Goal: Transaction & Acquisition: Purchase product/service

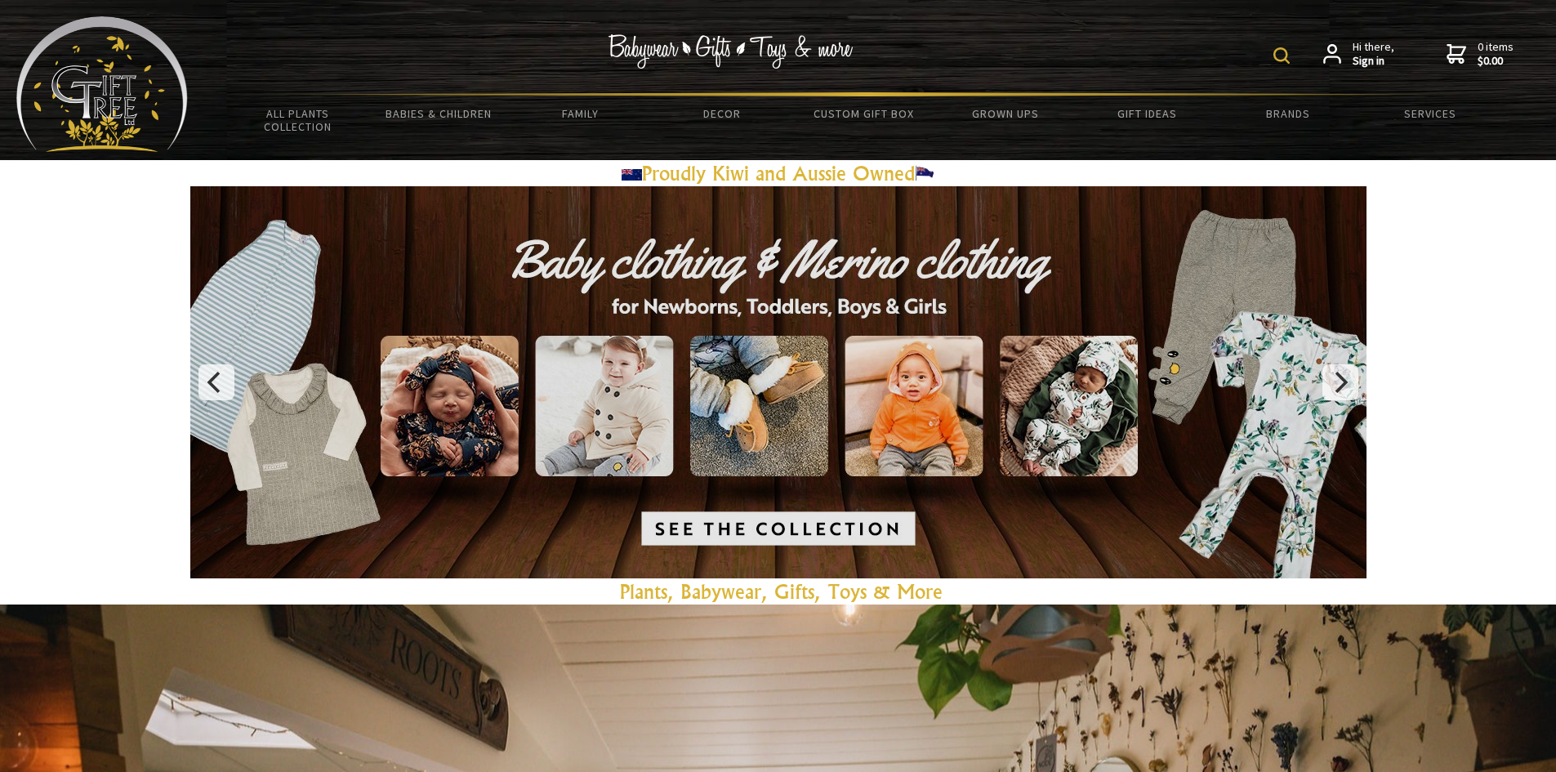
click at [1280, 63] on img at bounding box center [1282, 55] width 16 height 16
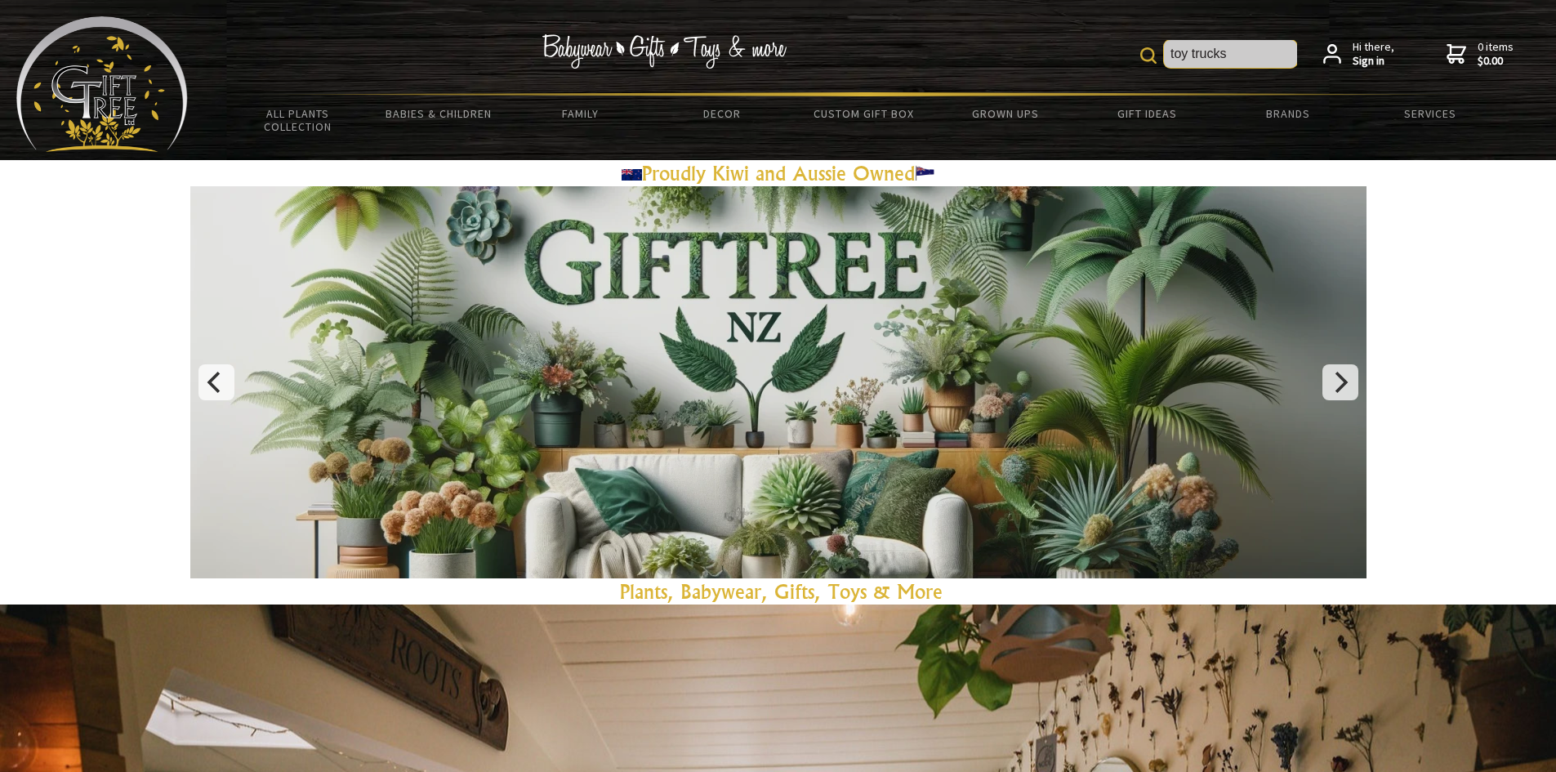
type input "toy trucks"
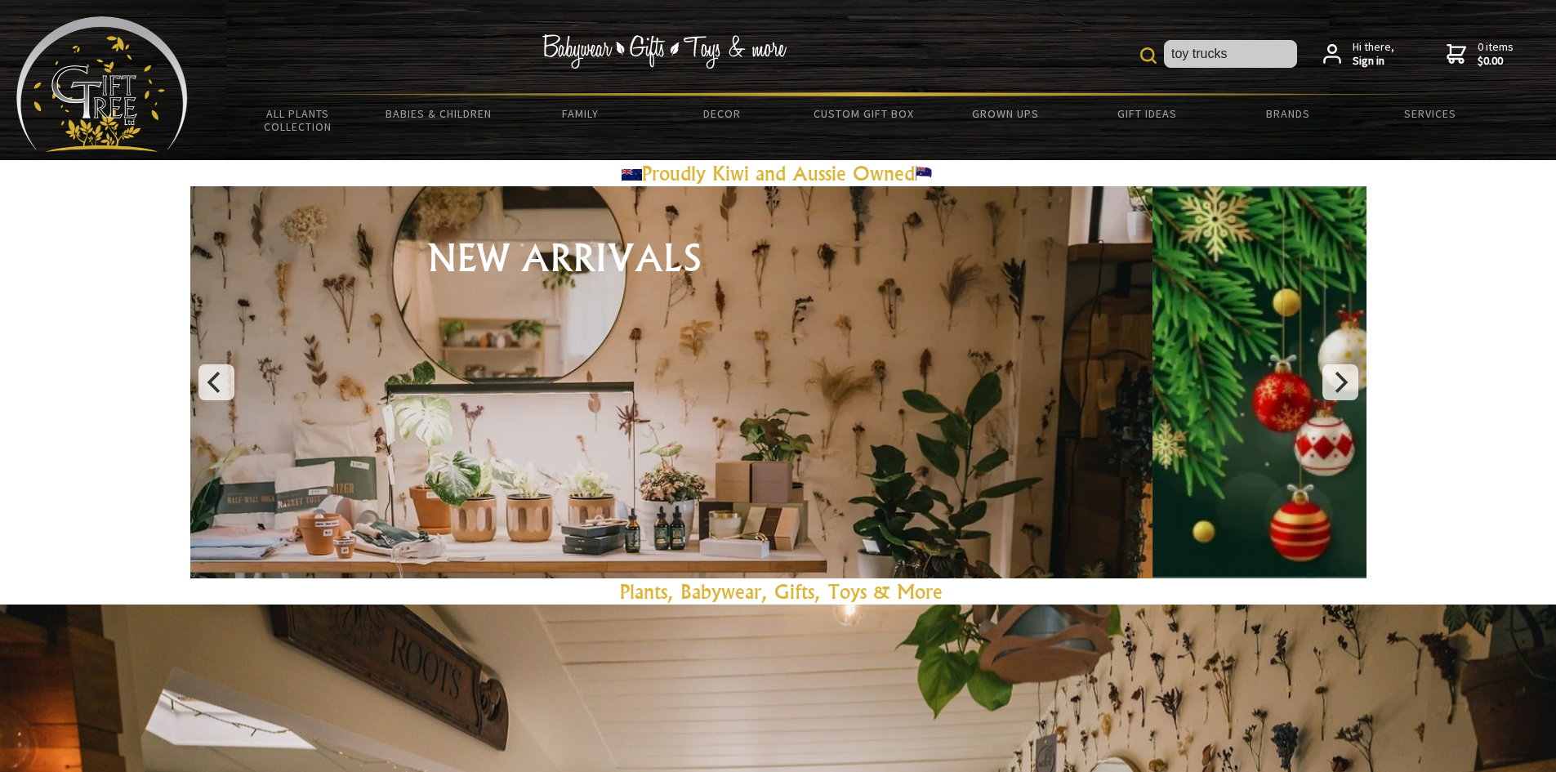
click at [1144, 57] on img at bounding box center [1148, 55] width 16 height 16
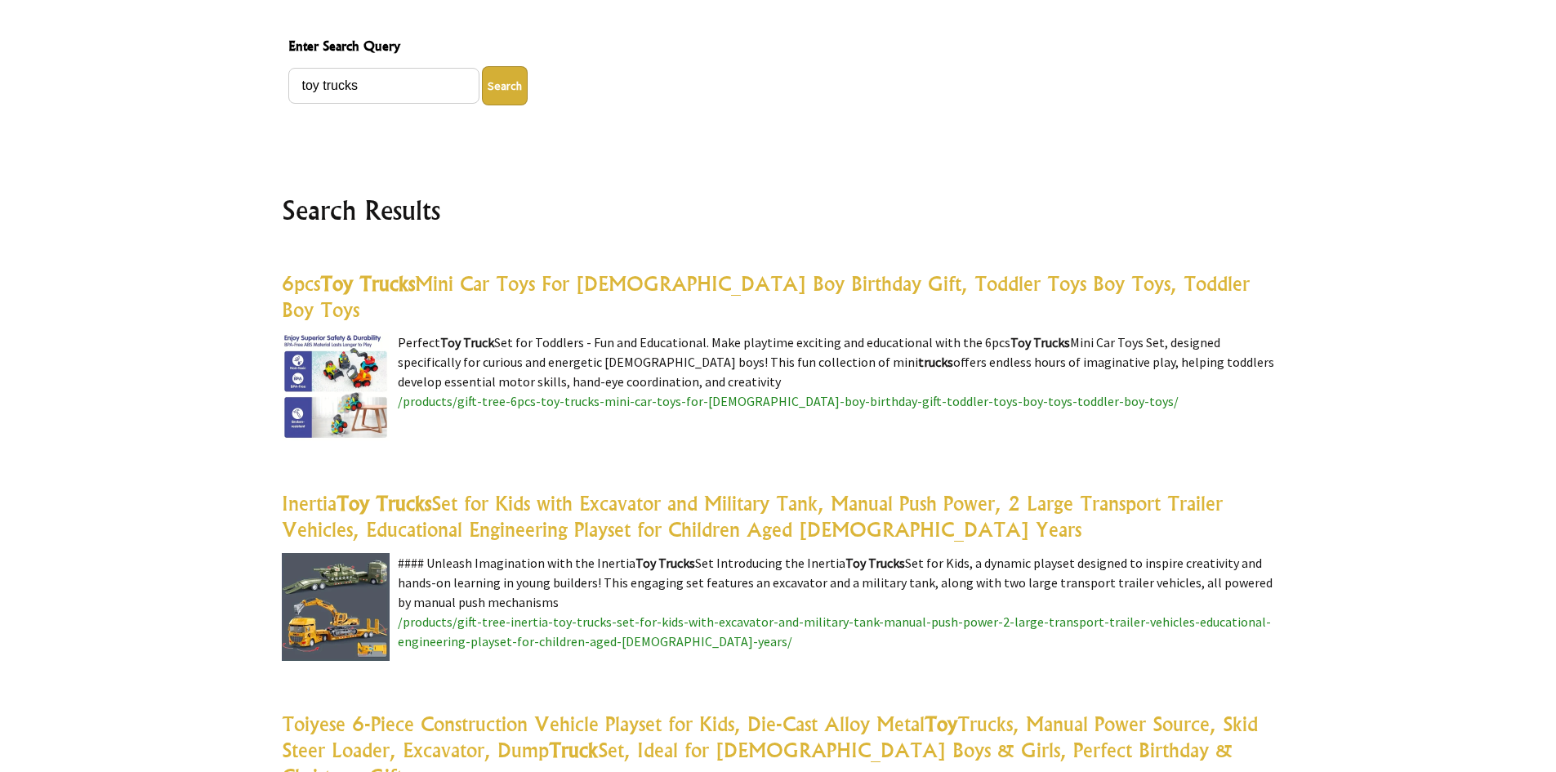
scroll to position [572, 0]
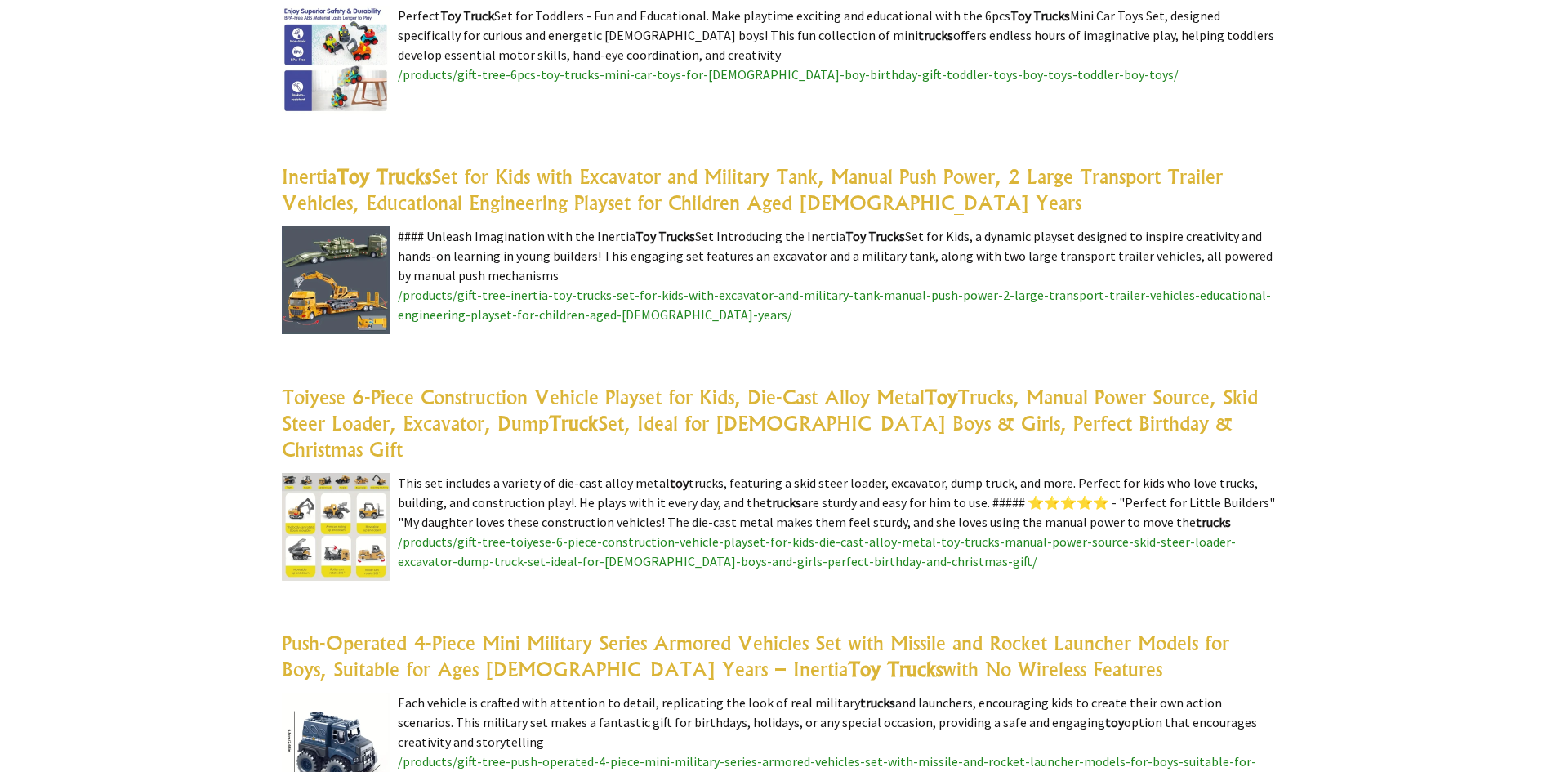
click at [354, 482] on img at bounding box center [336, 527] width 108 height 108
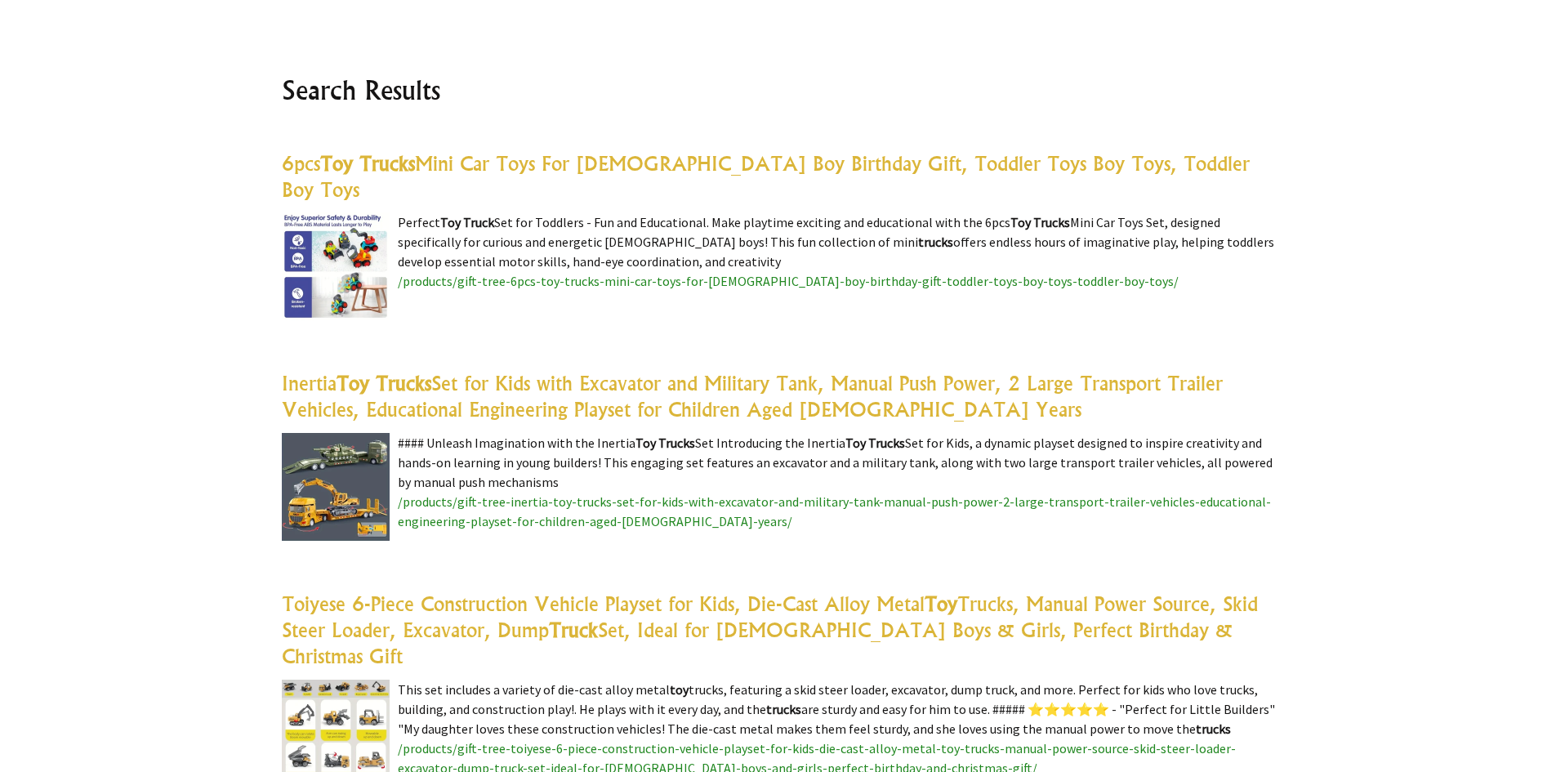
scroll to position [327, 0]
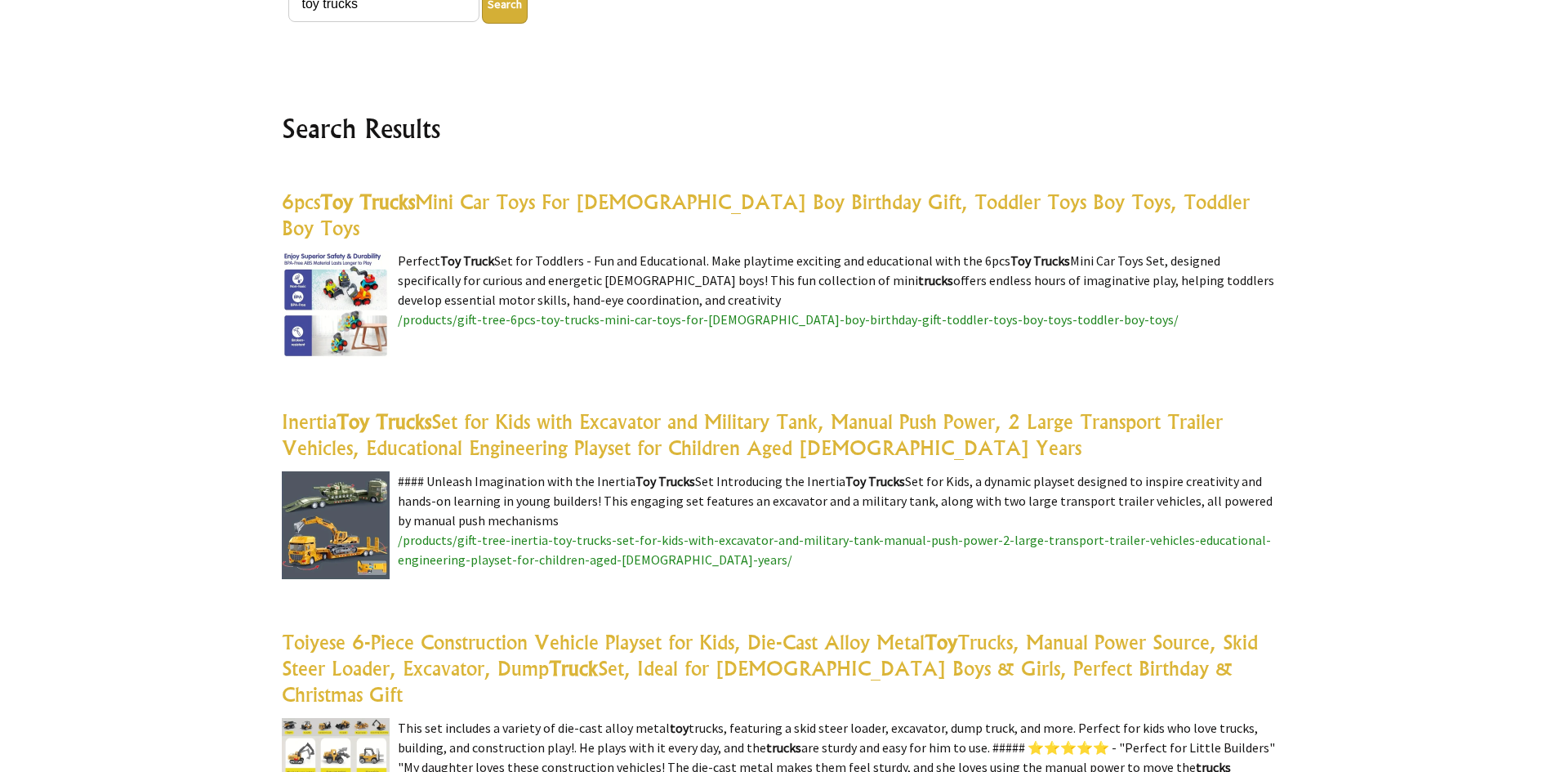
click at [441, 203] on link "6pcs Toy Trucks Mini Car Toys For 2 Year Old Boy Birthday Gift, Toddler Toys Bo…" at bounding box center [766, 215] width 968 height 51
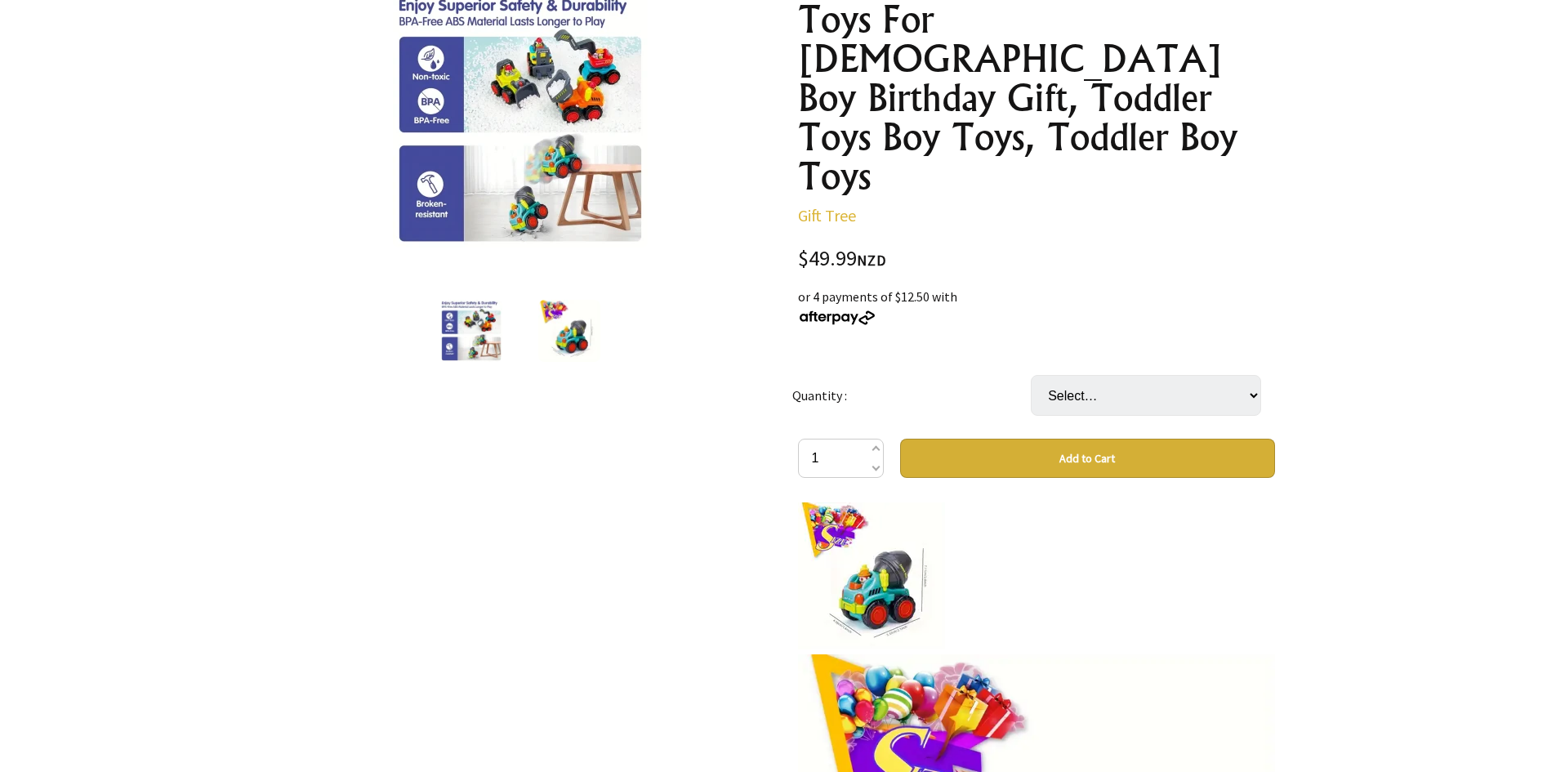
scroll to position [245, 0]
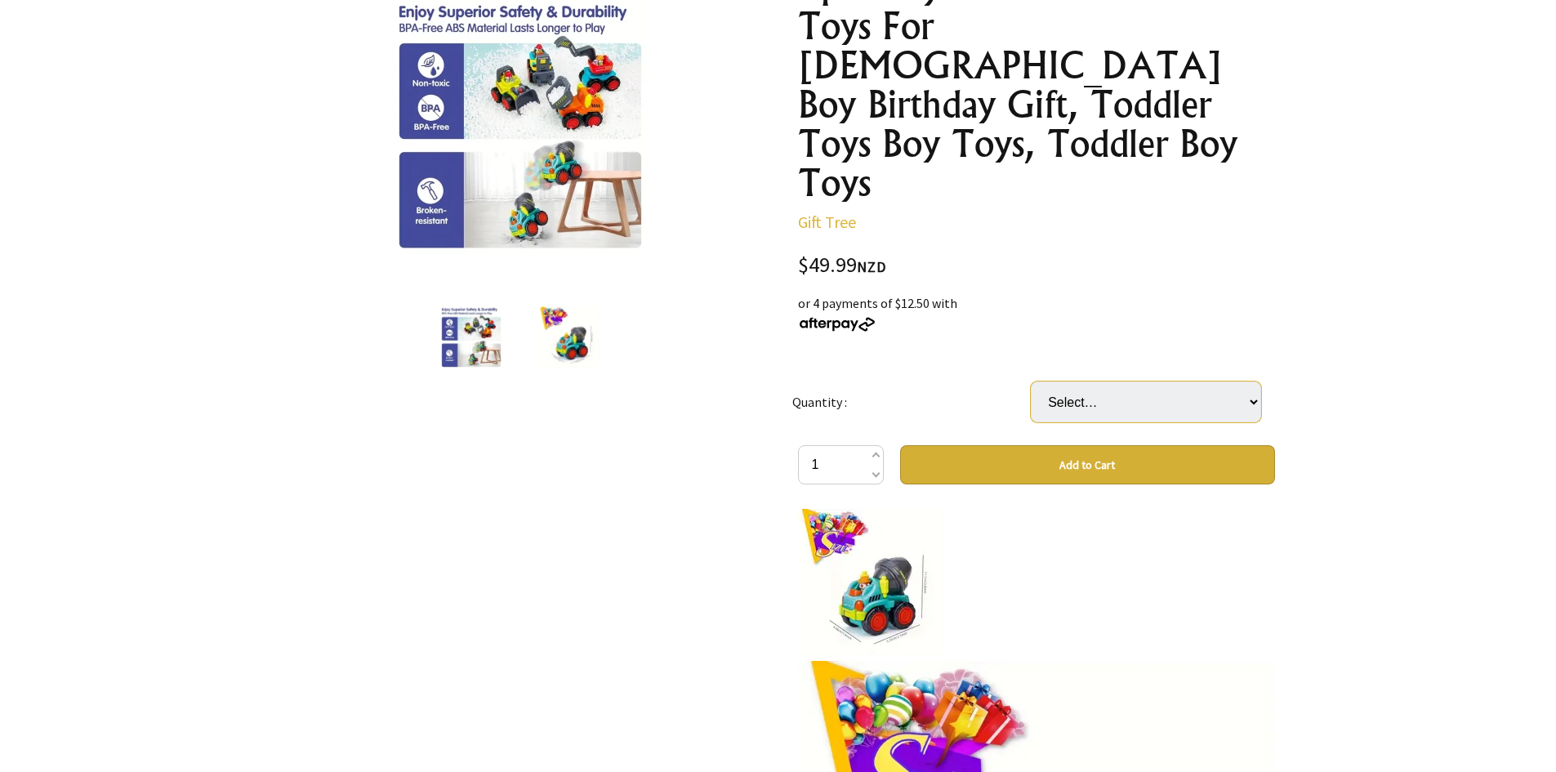
click at [1238, 381] on select "Select… 6 Pcs" at bounding box center [1146, 401] width 230 height 41
select select "6 Pcs"
click at [1031, 381] on select "Select… 6 Pcs" at bounding box center [1146, 401] width 230 height 41
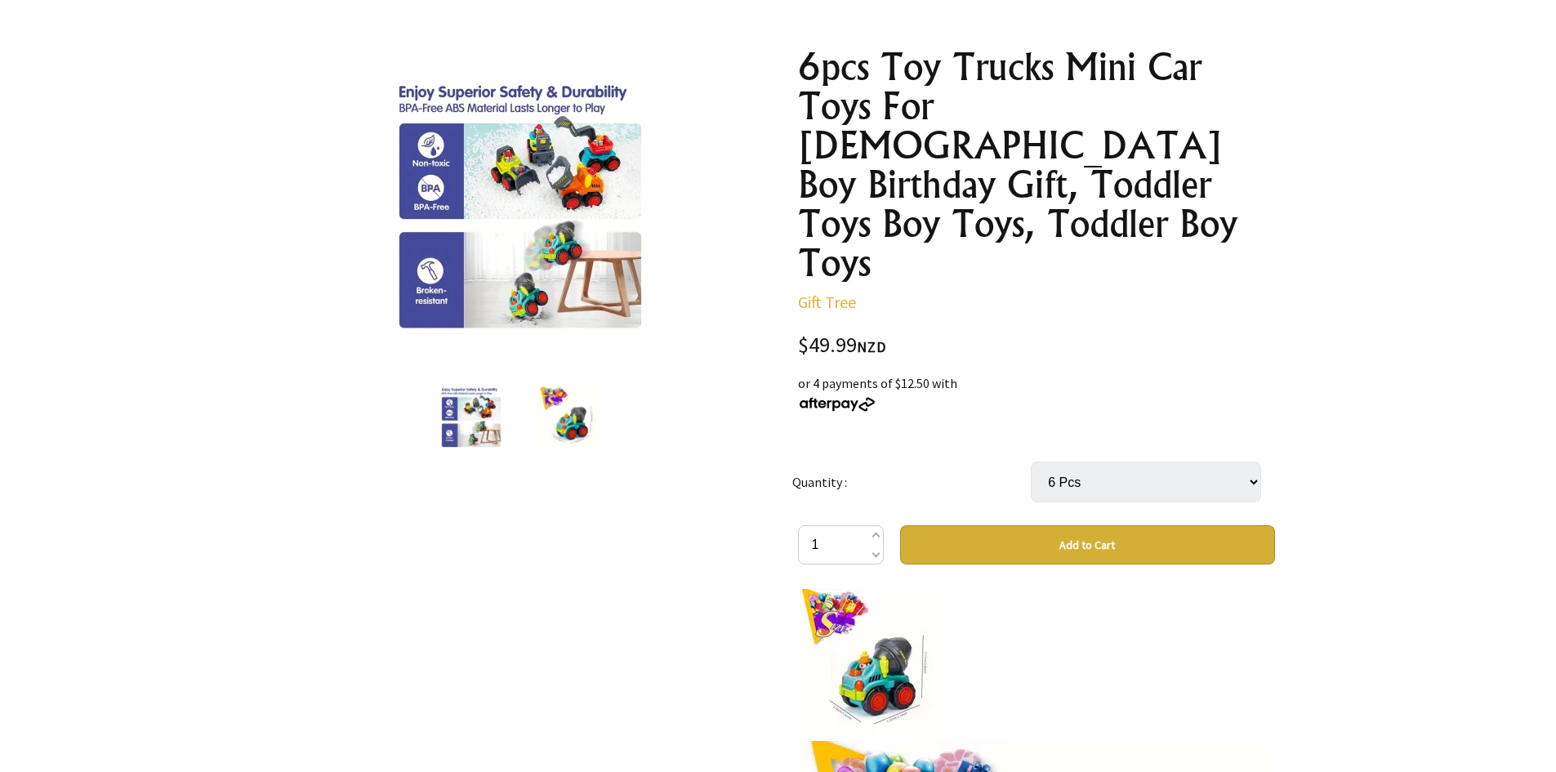
scroll to position [163, 0]
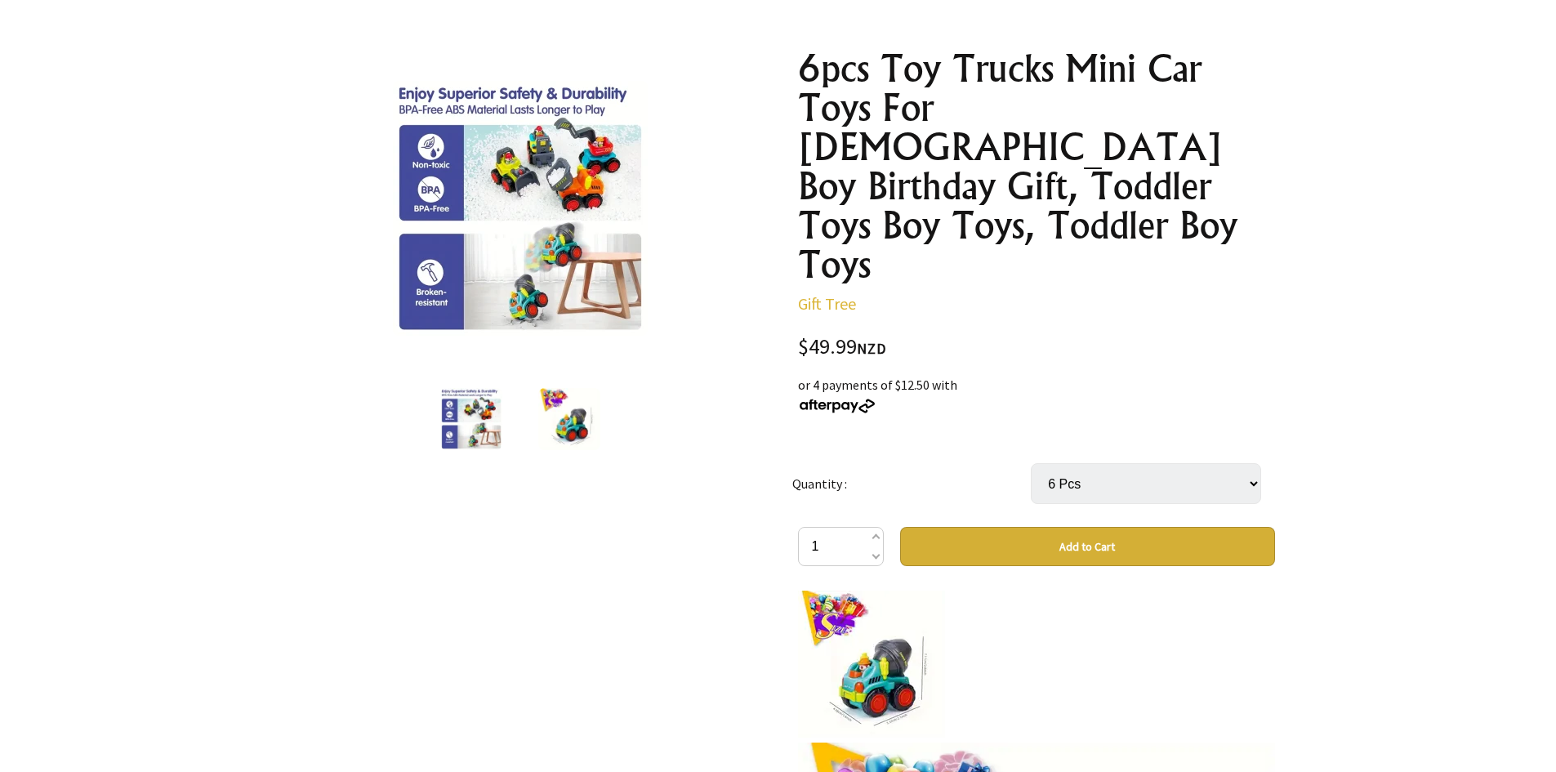
click at [1055, 527] on button "Add to Cart" at bounding box center [1087, 546] width 375 height 39
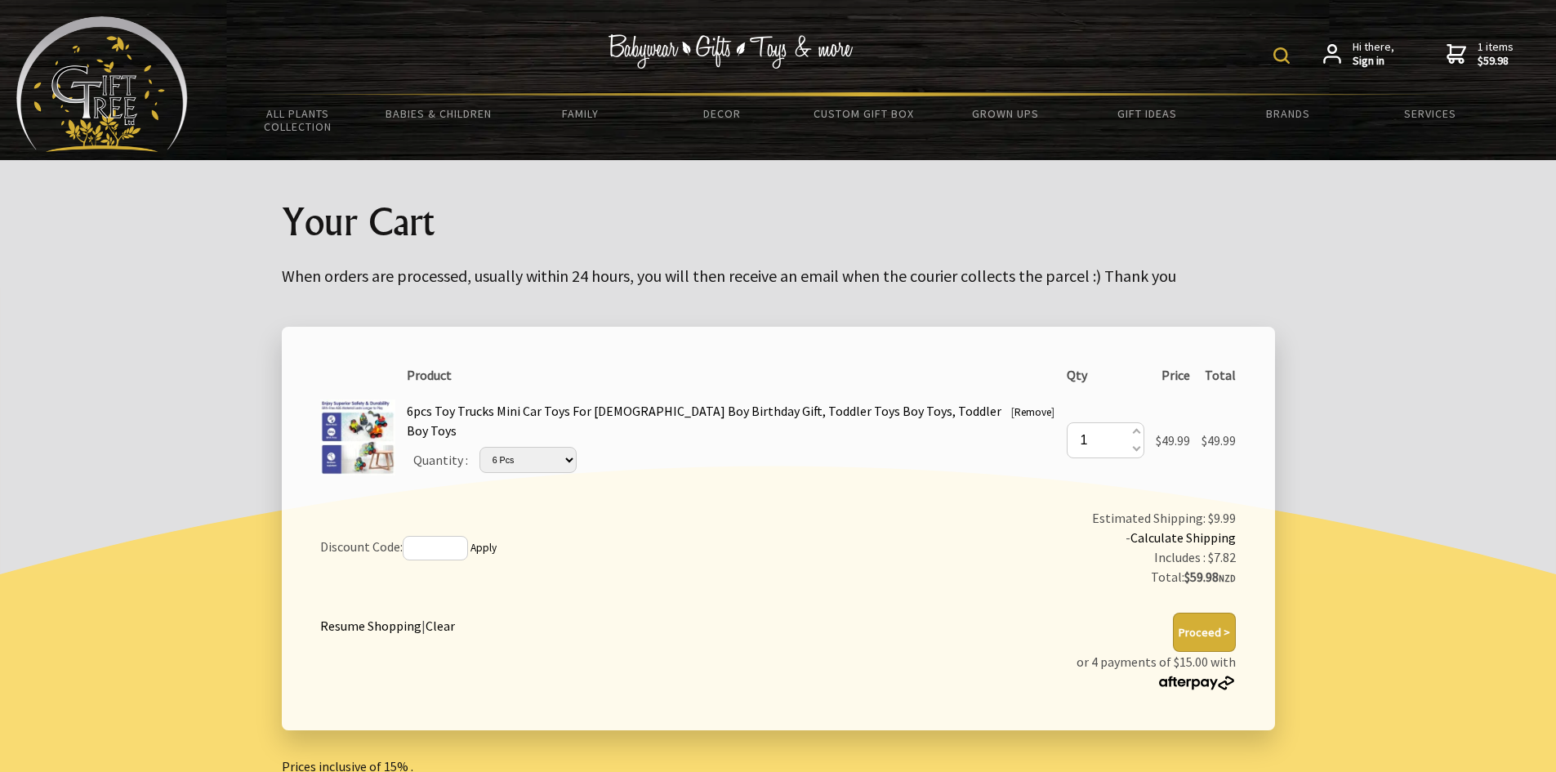
click at [1223, 628] on button "Proceed >" at bounding box center [1204, 632] width 63 height 39
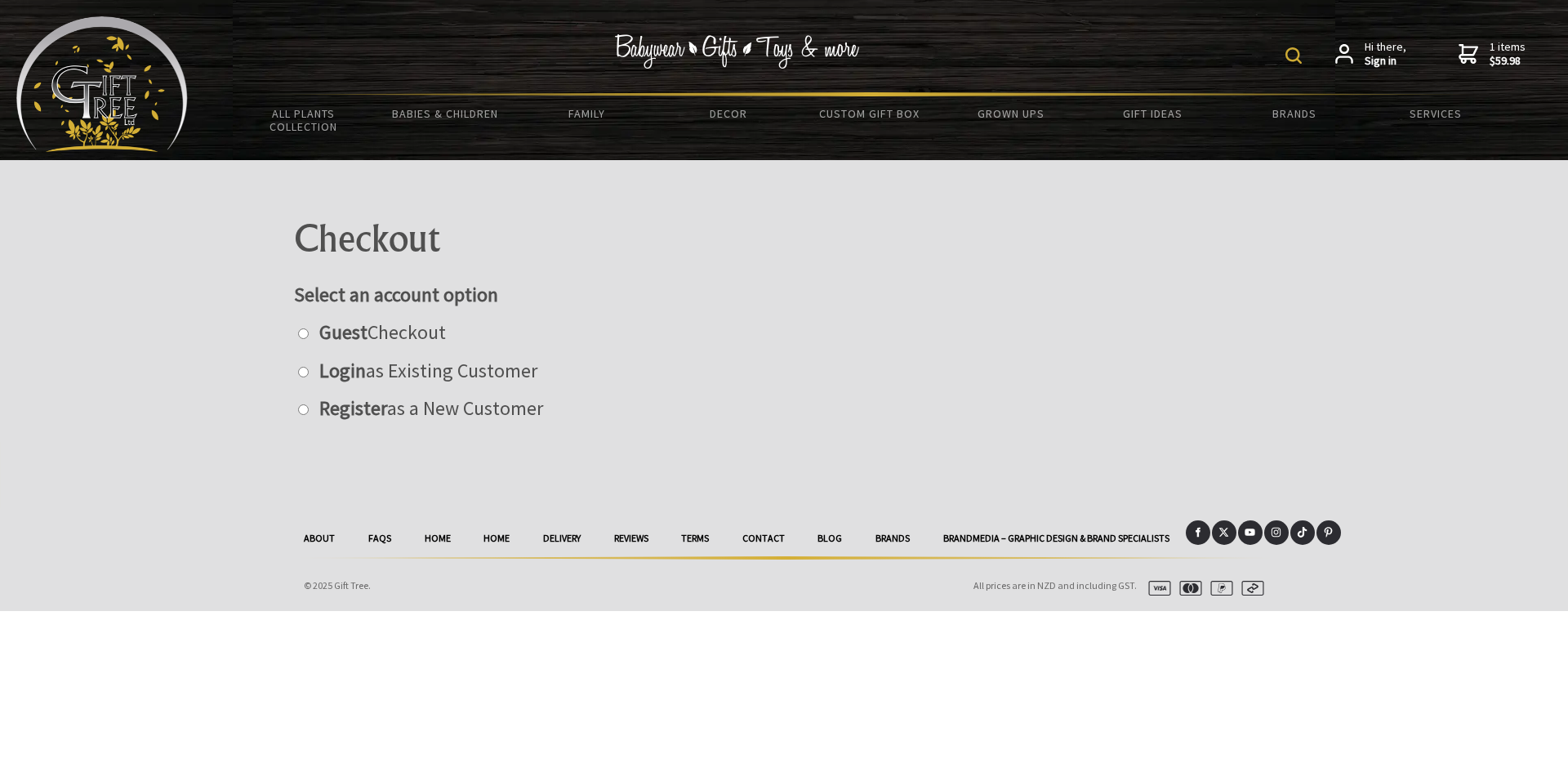
click at [303, 332] on input "radio" at bounding box center [303, 333] width 11 height 11
radio input "true"
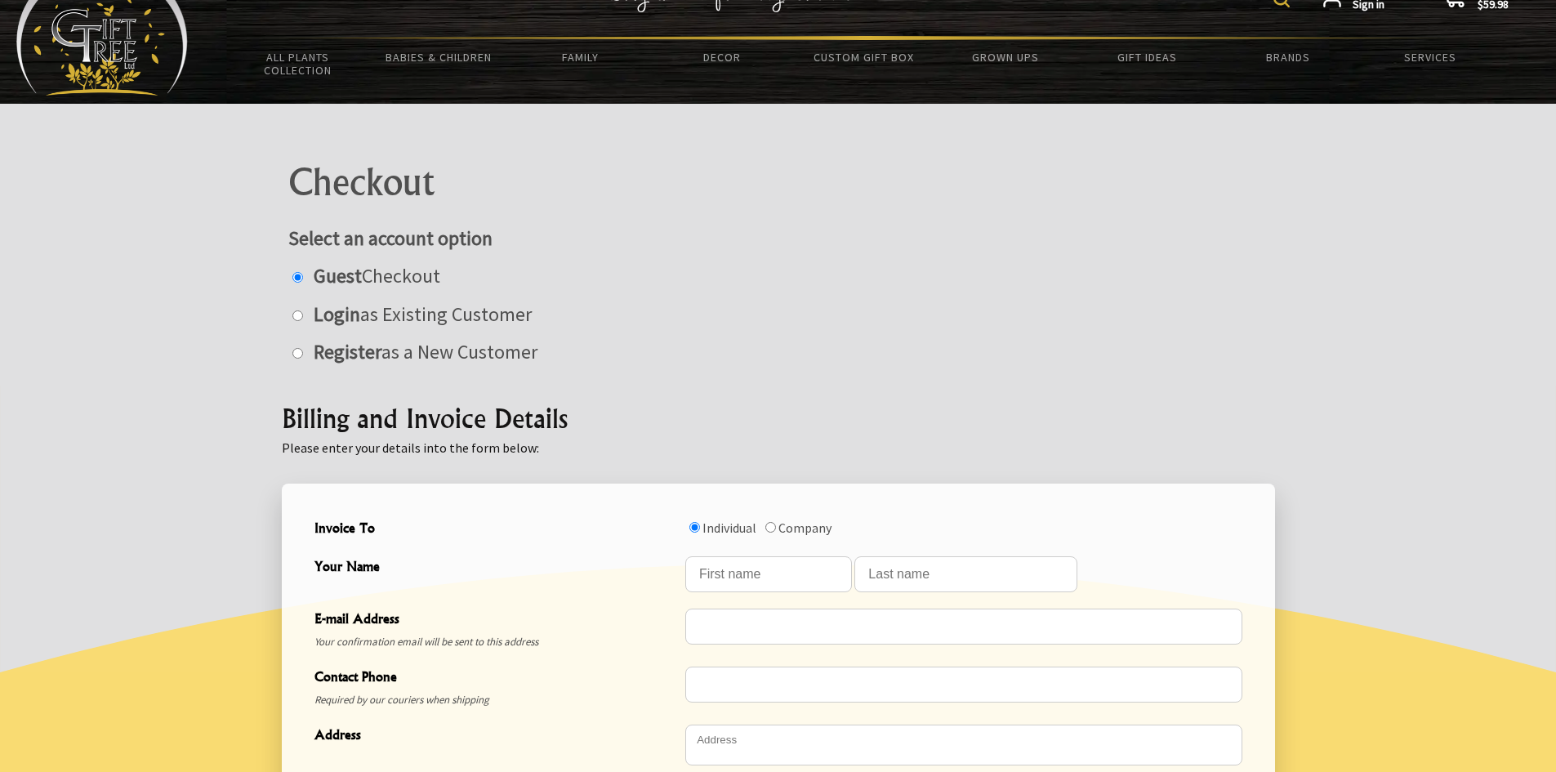
scroll to position [163, 0]
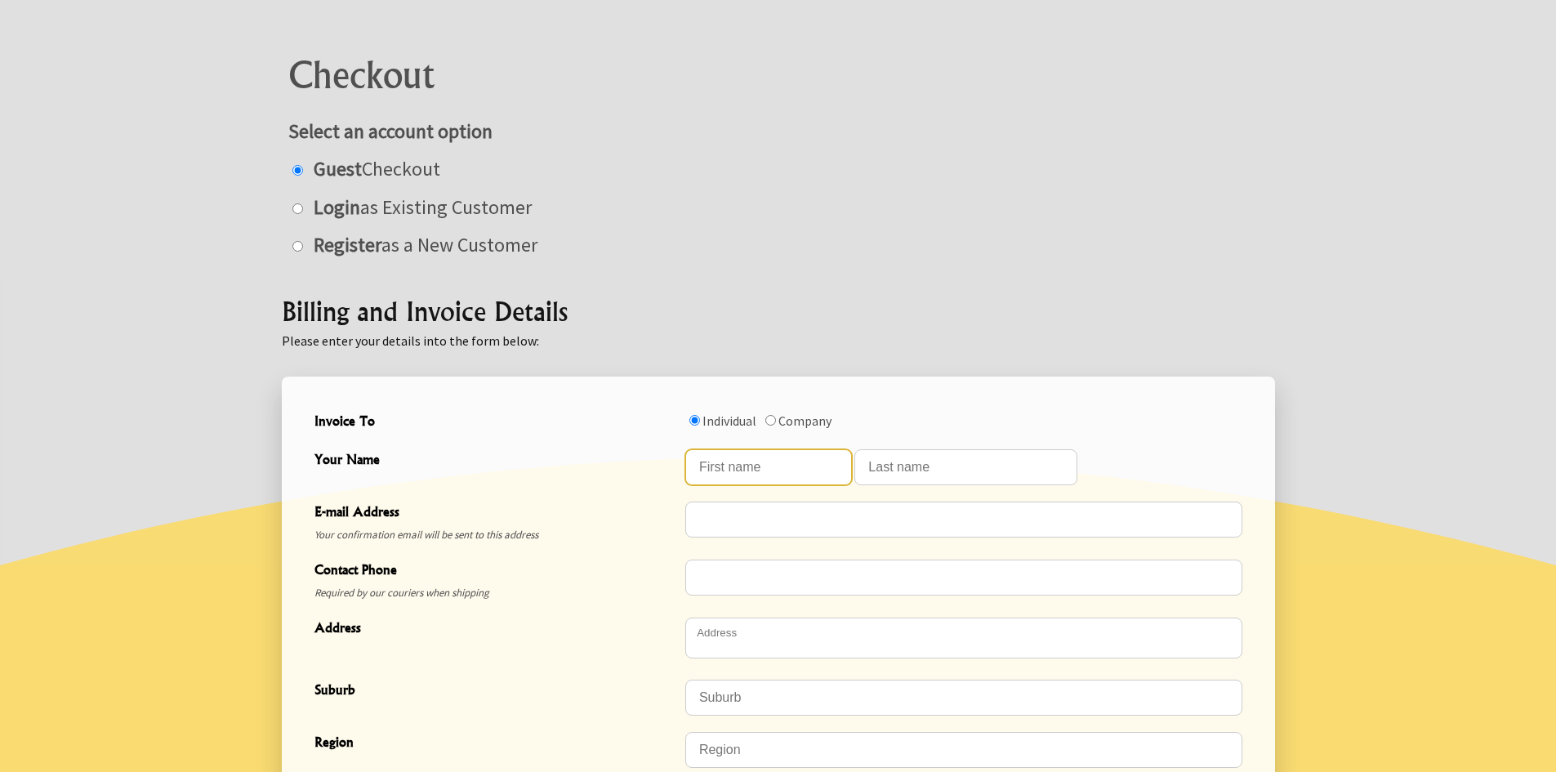
click at [750, 462] on input "Your Name" at bounding box center [768, 467] width 167 height 36
type input "[PERSON_NAME]"
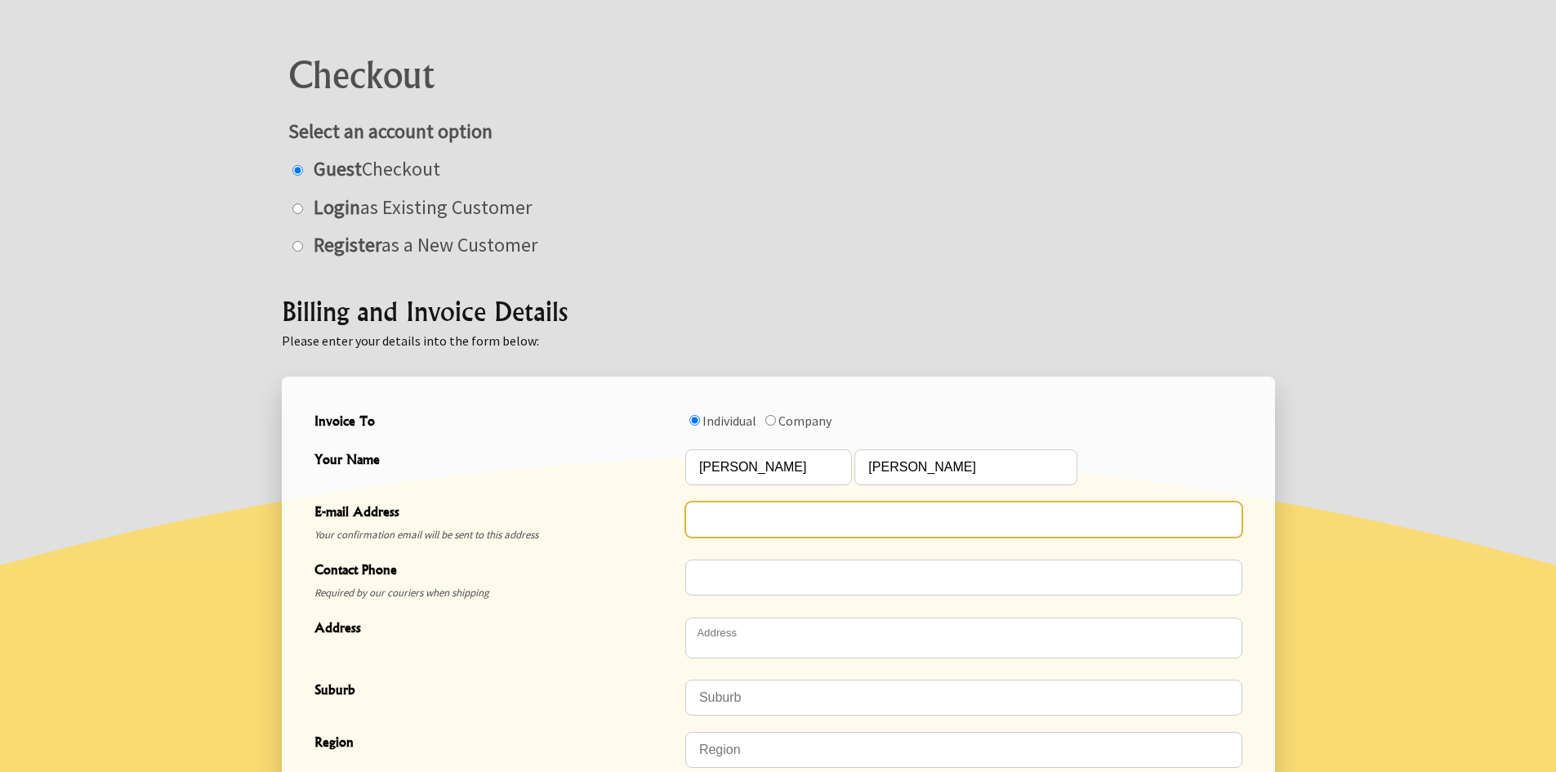
type input "mckenzie_clan@hotmail.com"
type input "0212578028"
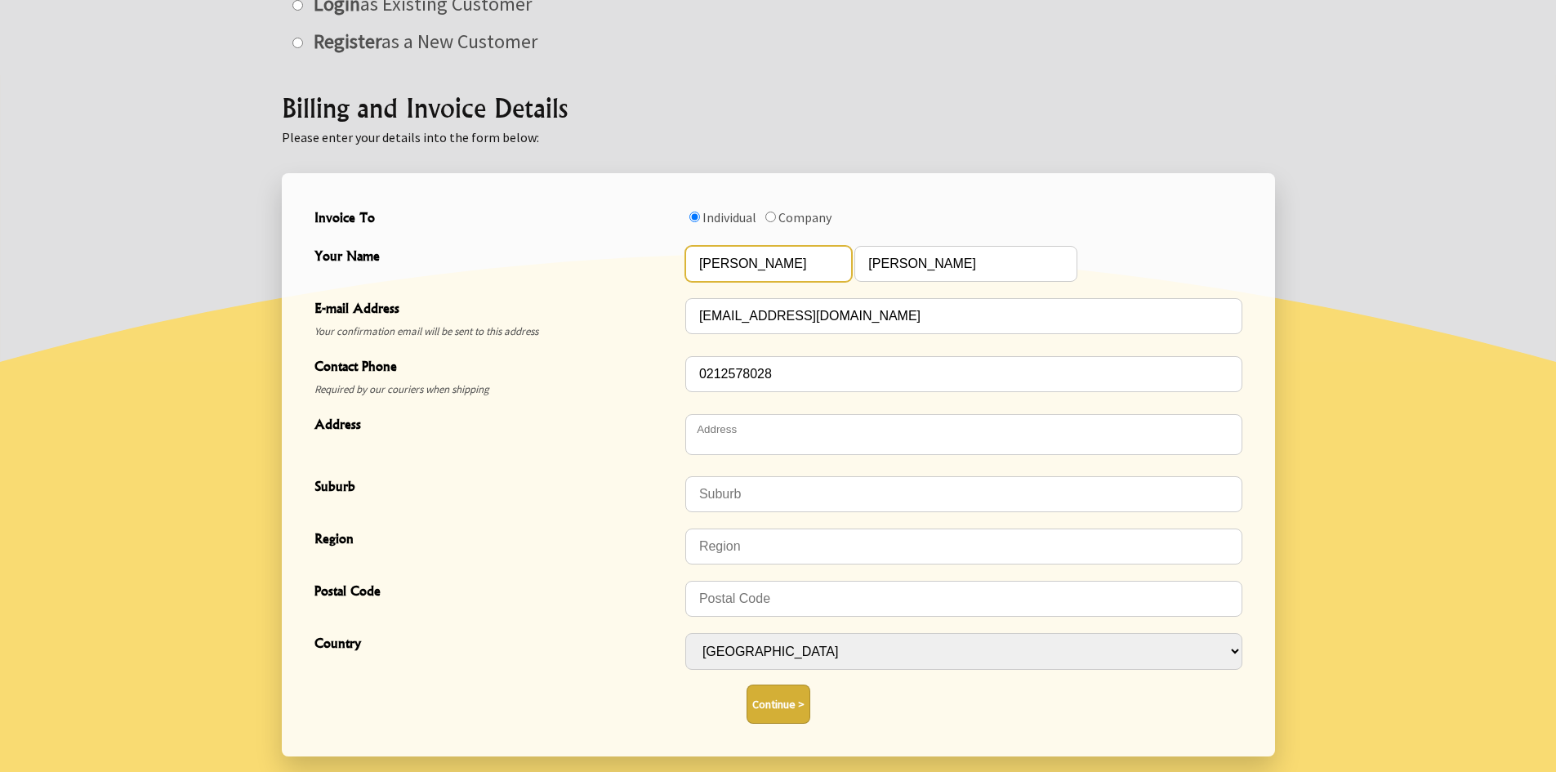
scroll to position [408, 0]
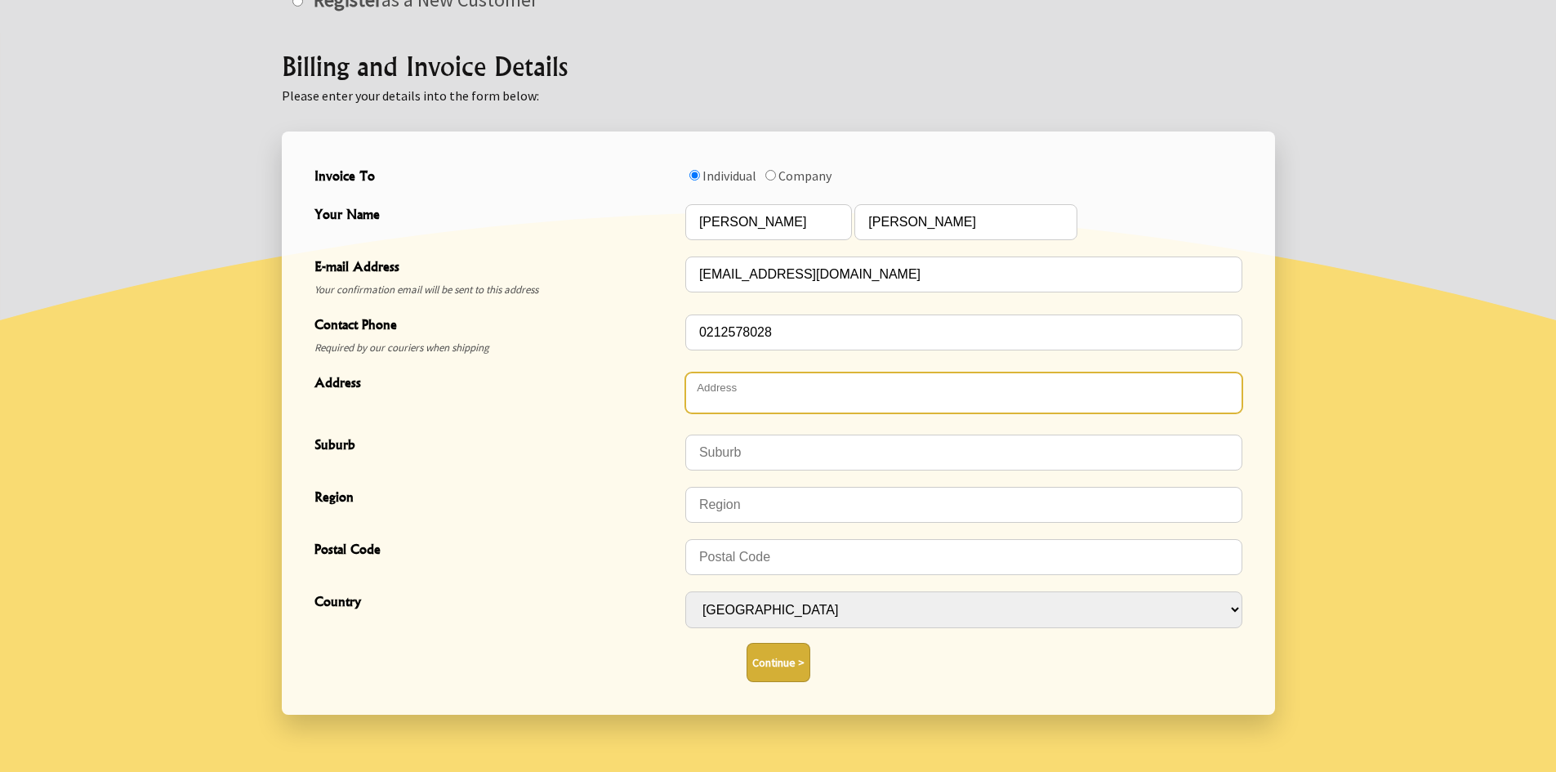
click at [742, 399] on textarea "Address" at bounding box center [963, 393] width 557 height 41
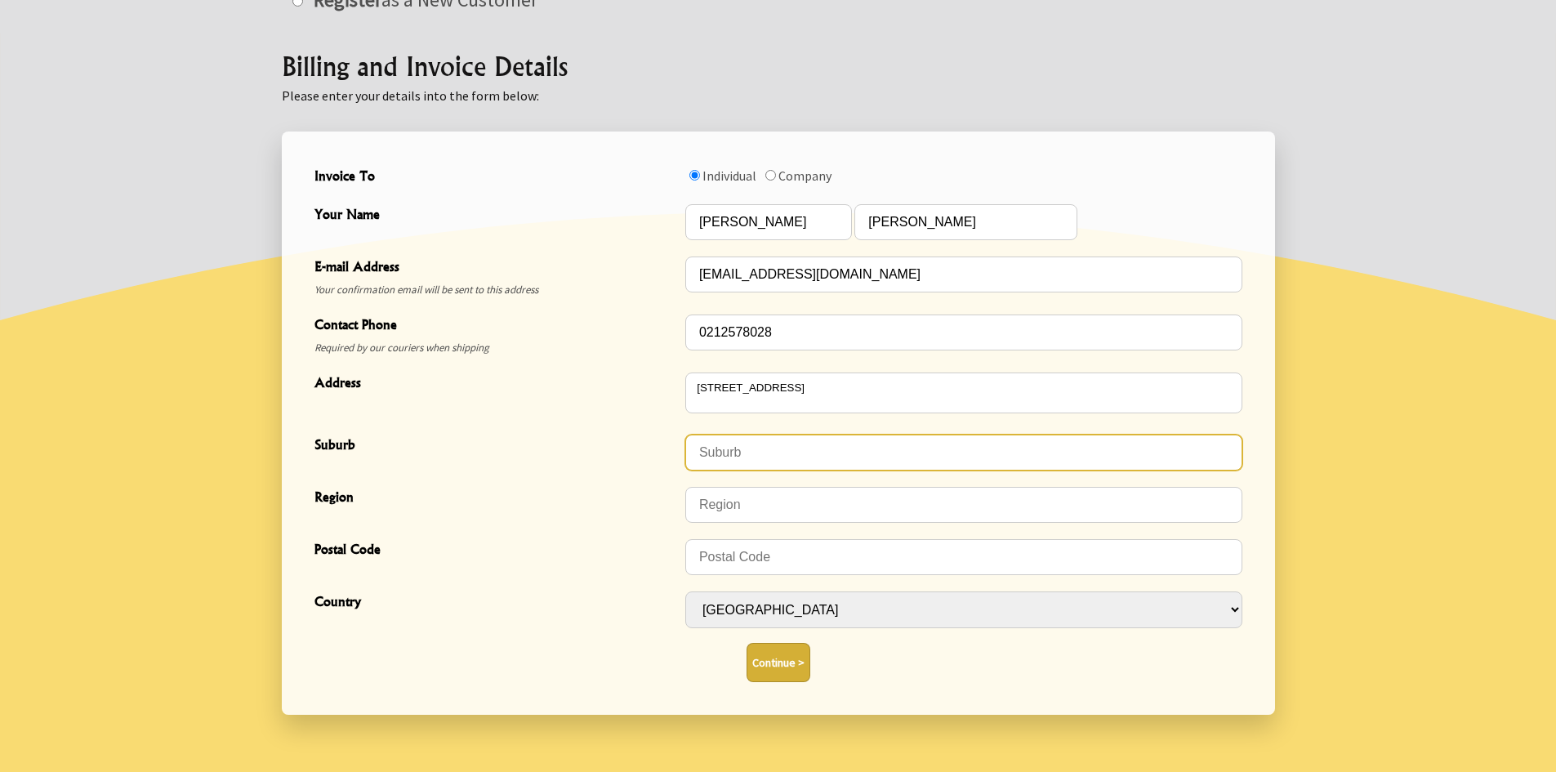
type textarea "294 Sunset Road"
type input "Windsor Park"
type input "Auckland"
type input "0632"
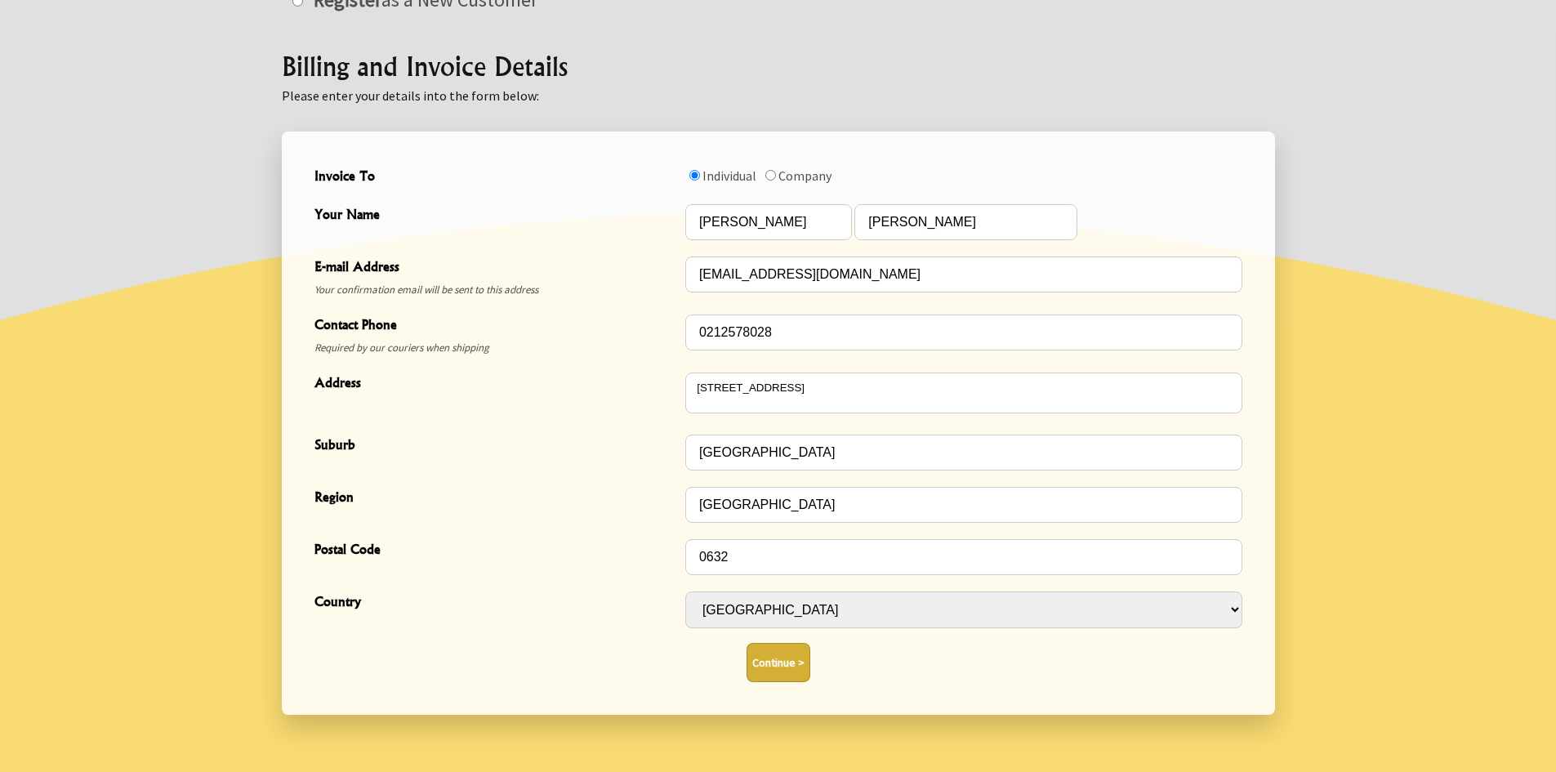
click at [775, 676] on button "Continue >" at bounding box center [779, 662] width 64 height 39
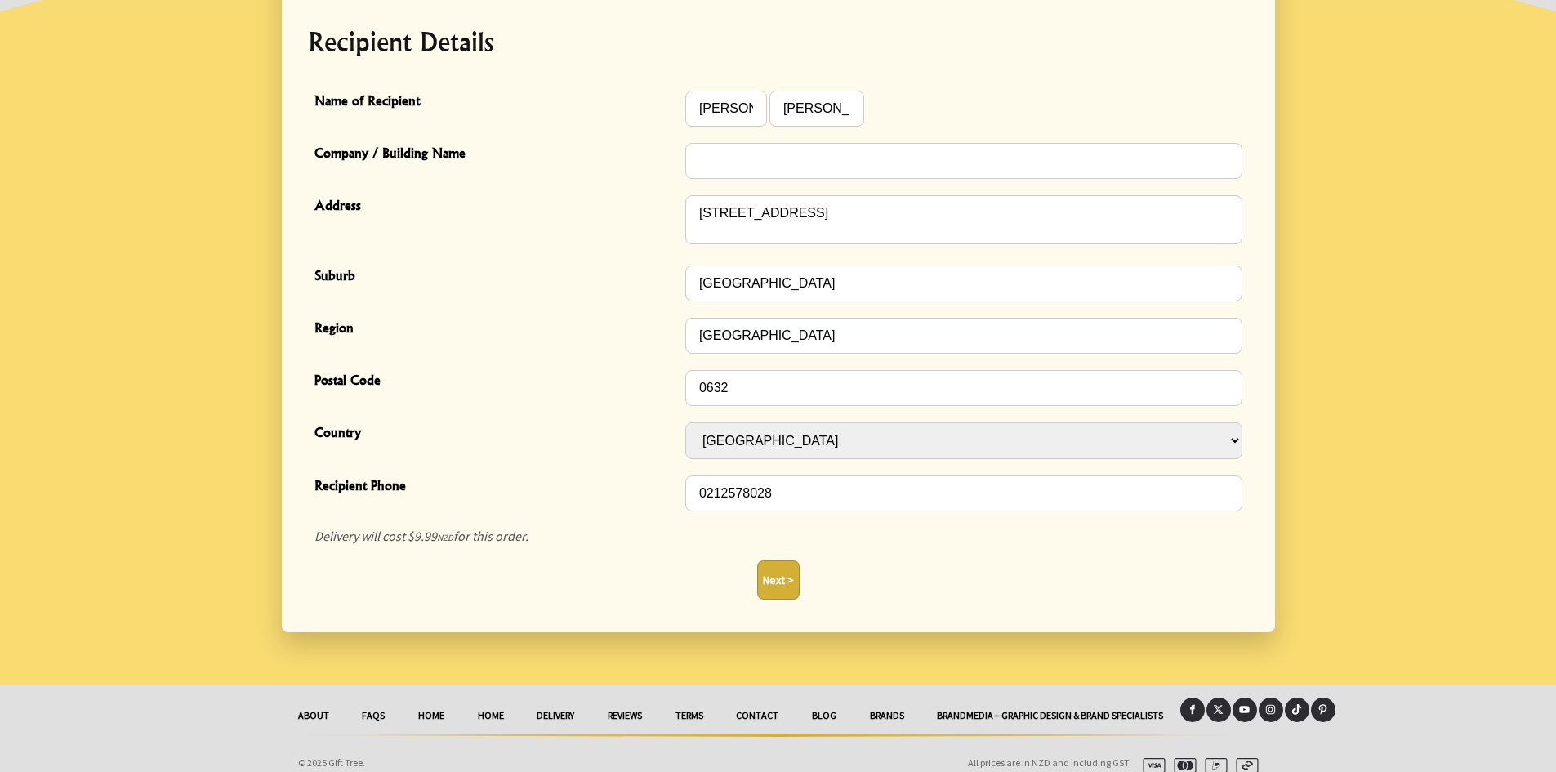
scroll to position [452, 0]
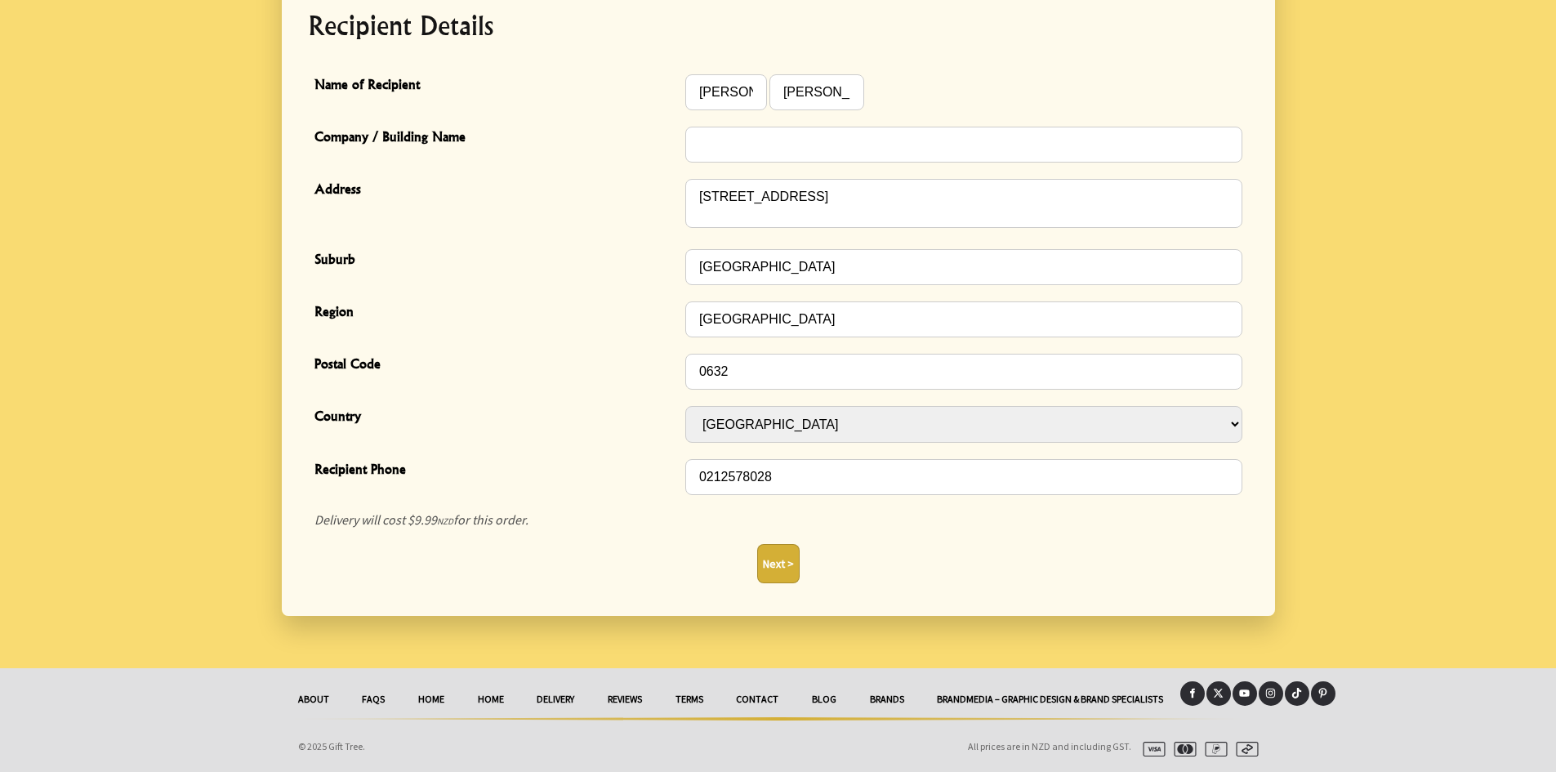
click at [791, 566] on button "Next >" at bounding box center [778, 563] width 42 height 39
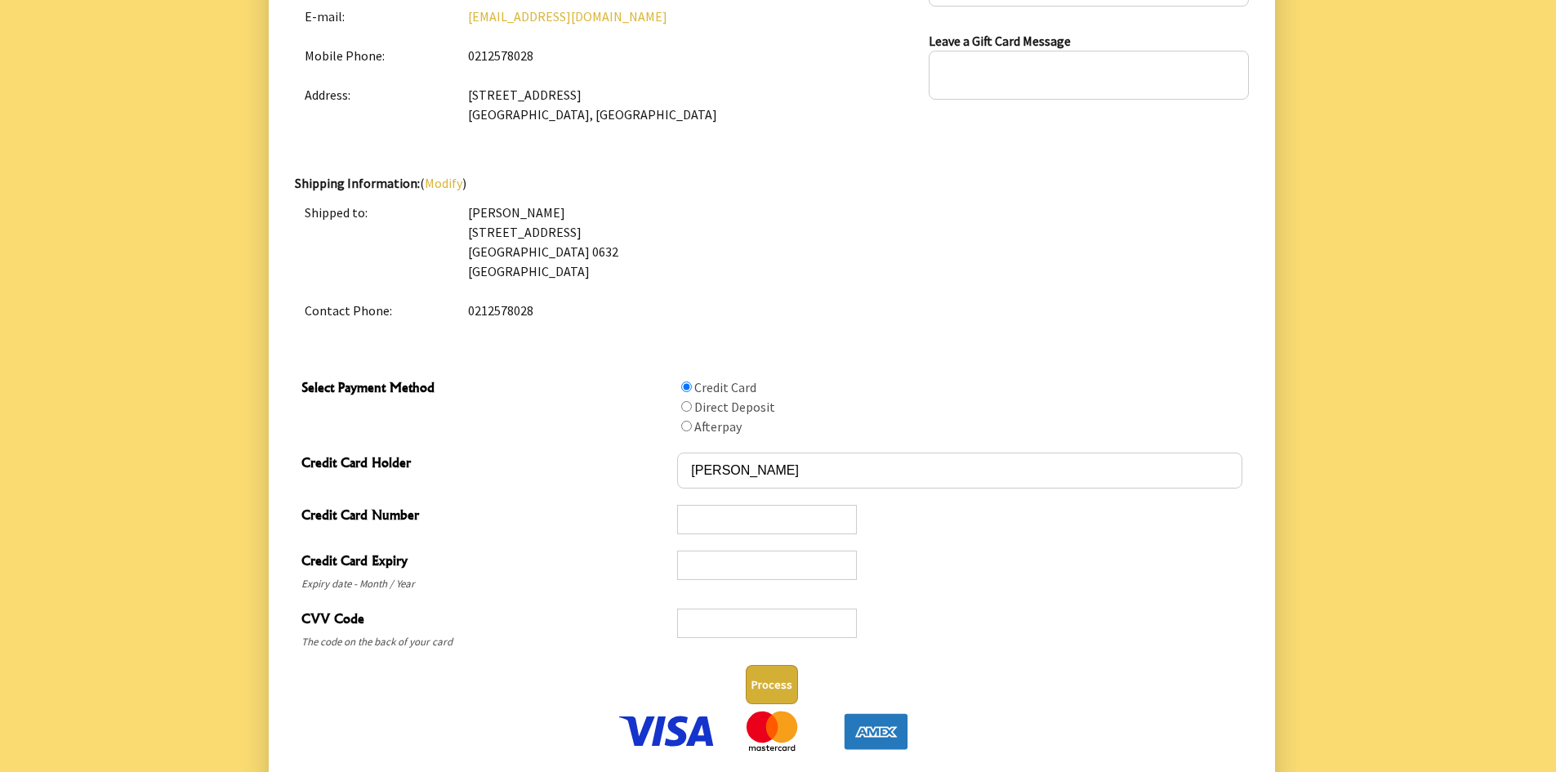
scroll to position [572, 0]
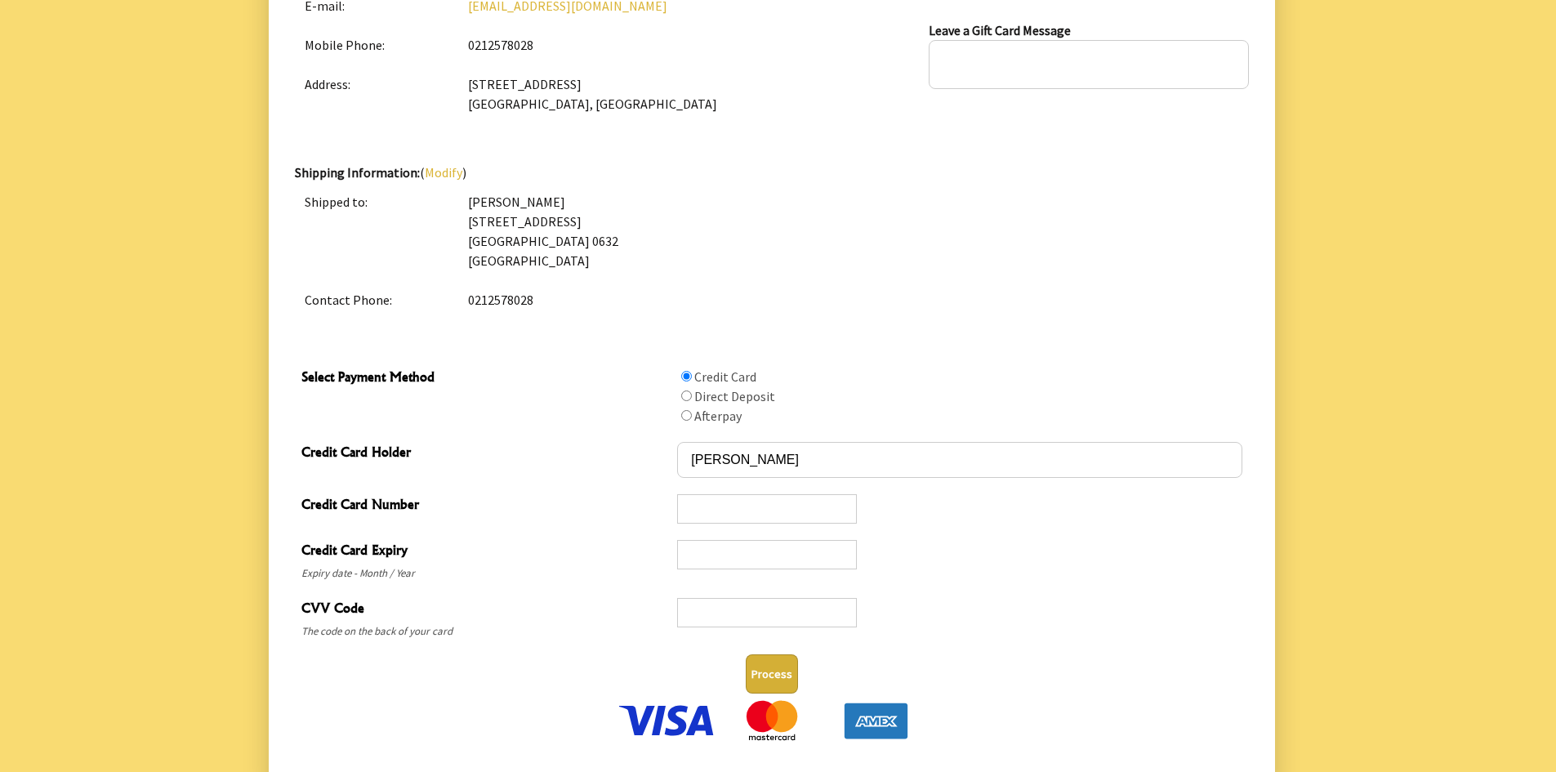
click at [684, 395] on input "Select Payment Method" at bounding box center [686, 395] width 11 height 11
radio input "true"
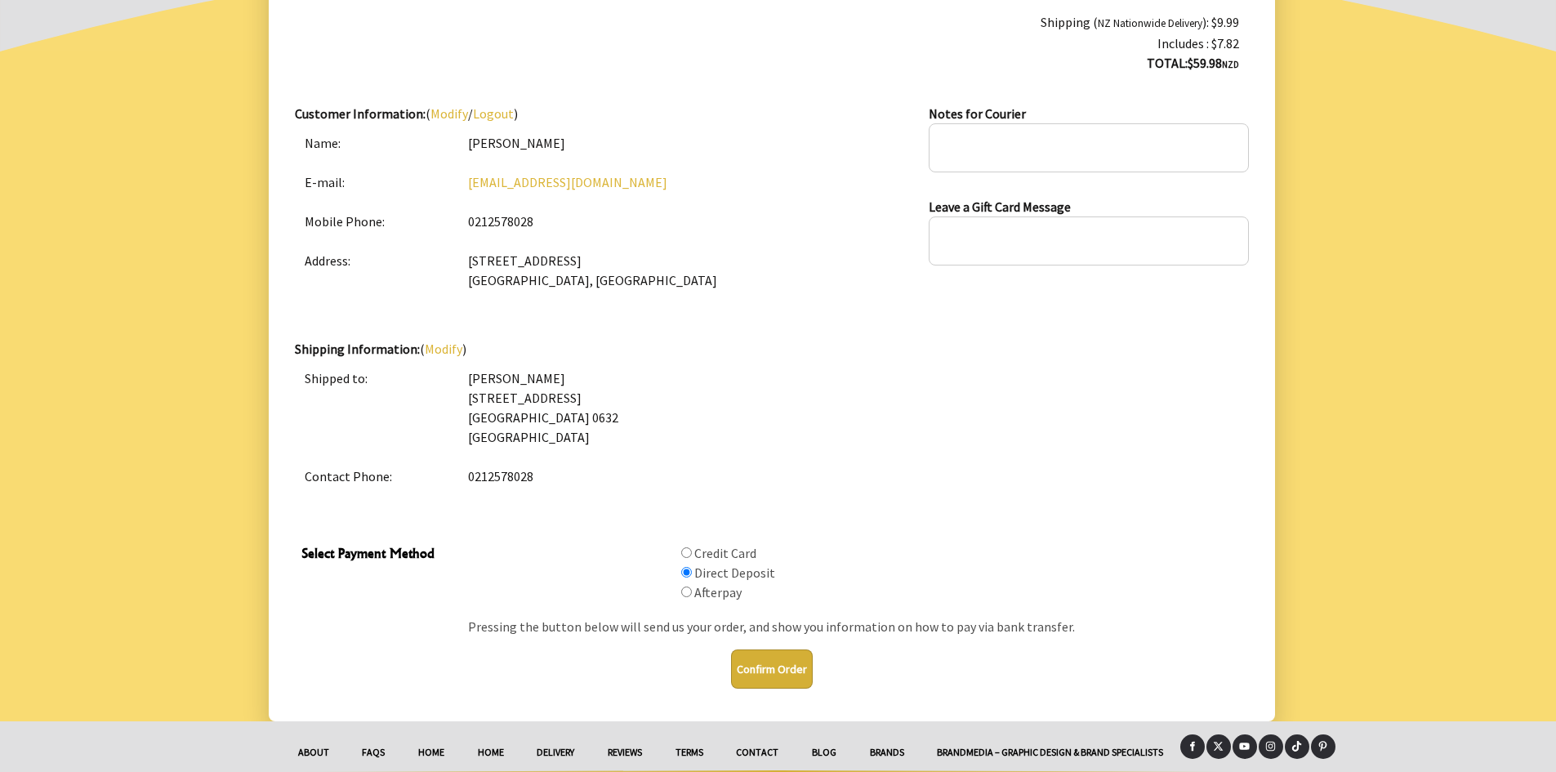
scroll to position [367, 0]
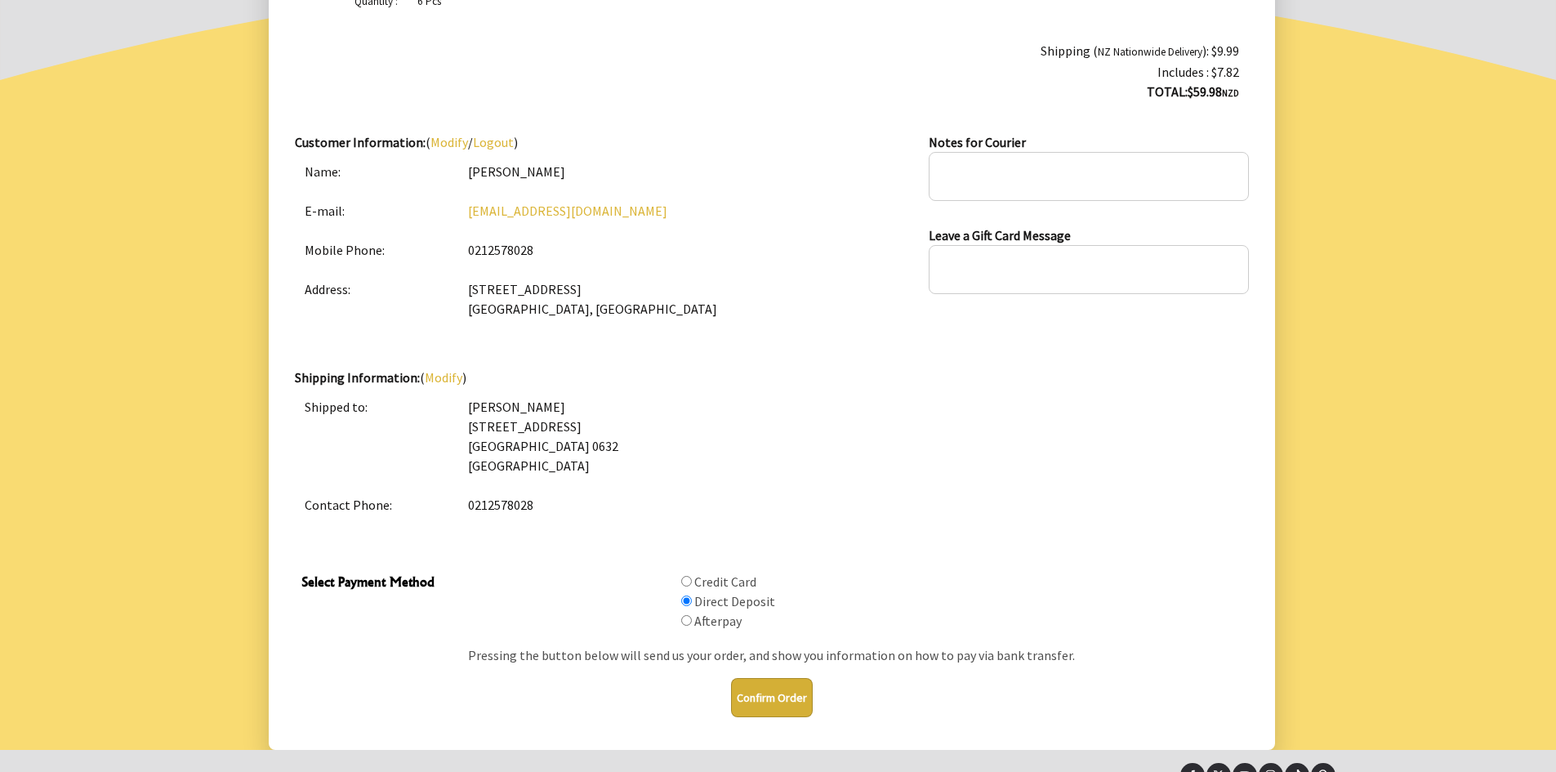
click at [691, 582] on input "Select Payment Method" at bounding box center [686, 581] width 11 height 11
radio input "true"
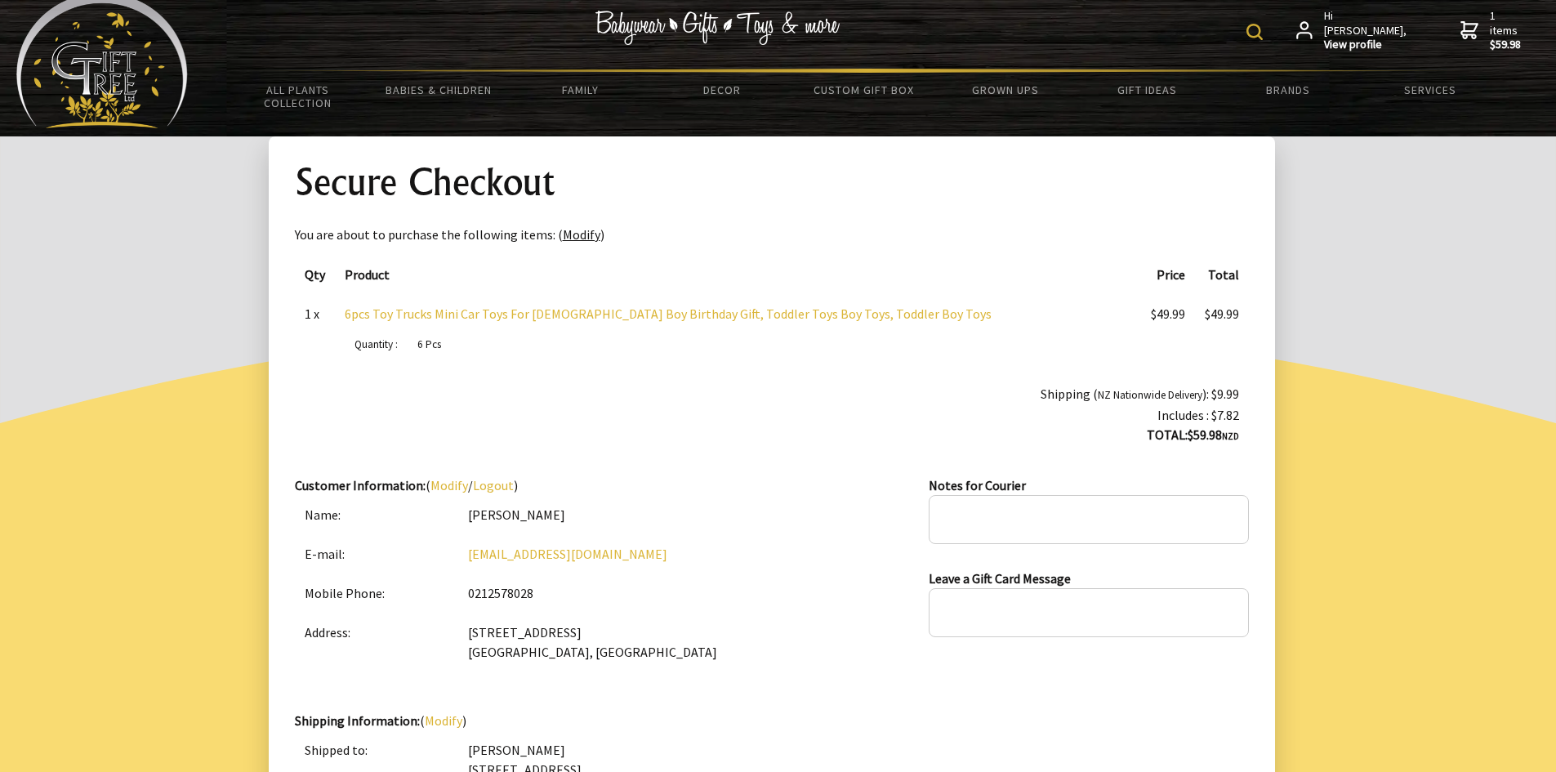
scroll to position [0, 0]
